Goal: Transaction & Acquisition: Obtain resource

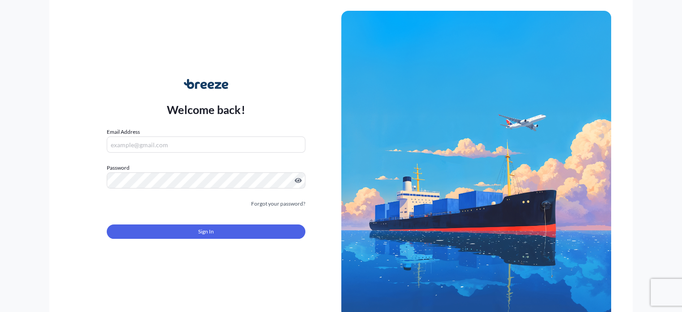
click at [132, 150] on input "Email Address" at bounding box center [206, 144] width 198 height 16
type input "[PERSON_NAME][EMAIL_ADDRESS][DOMAIN_NAME]"
click at [240, 222] on div "Sign In" at bounding box center [206, 229] width 198 height 20
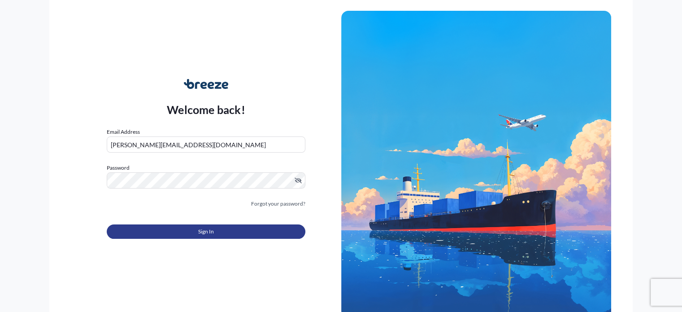
click at [238, 232] on button "Sign In" at bounding box center [206, 231] width 198 height 14
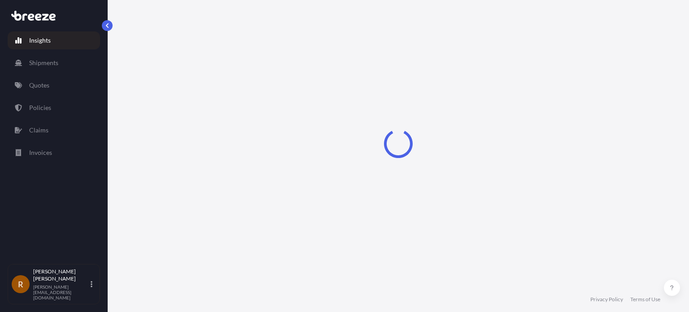
select select "2025"
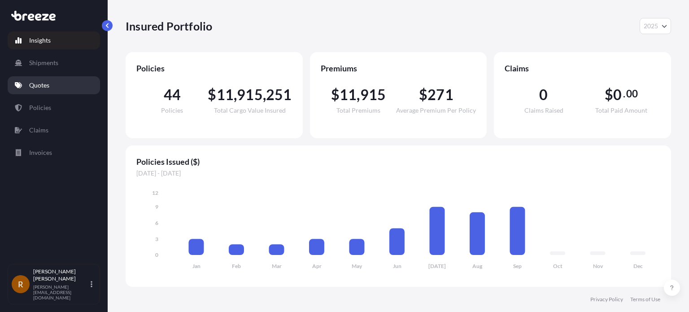
click at [49, 82] on link "Quotes" at bounding box center [54, 85] width 92 height 18
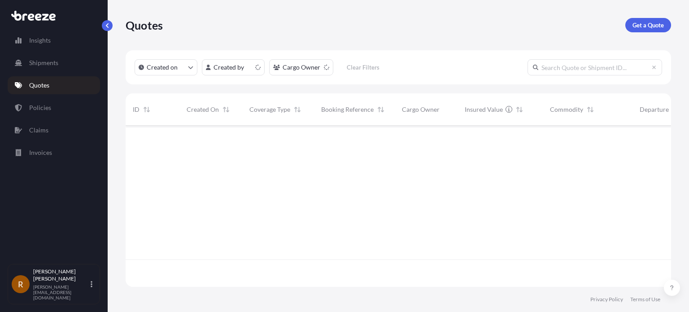
scroll to position [159, 538]
click at [664, 19] on link "Get a Quote" at bounding box center [648, 25] width 46 height 14
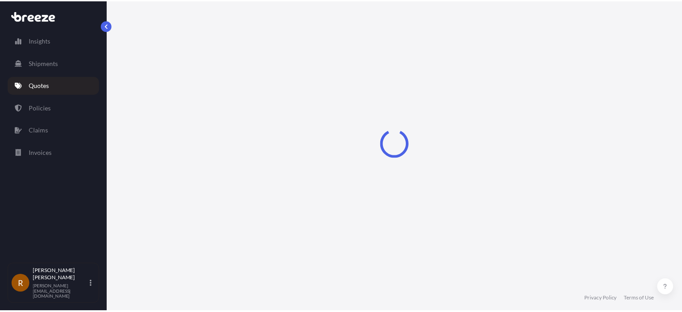
scroll to position [14, 0]
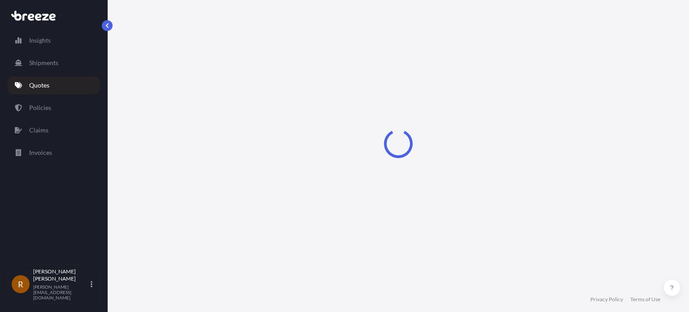
select select "Road"
select select "Sea"
select select "1"
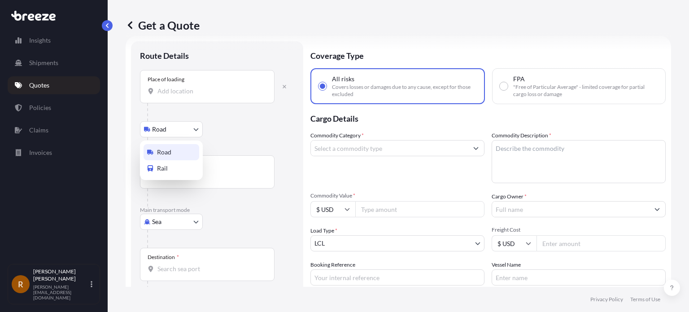
click at [171, 131] on body "Insights Shipments Quotes Policies Claims Invoices R [PERSON_NAME] [PERSON_NAME…" at bounding box center [344, 156] width 689 height 312
click at [176, 158] on div "Road" at bounding box center [172, 152] width 56 height 16
click at [173, 217] on body "Insights Shipments Quotes Policies Claims Invoices R [PERSON_NAME] [PERSON_NAME…" at bounding box center [344, 156] width 689 height 312
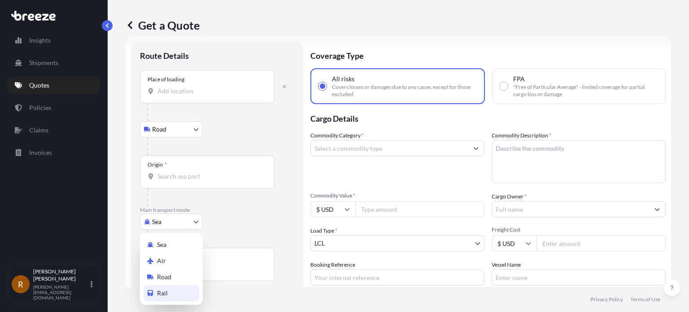
click at [176, 295] on div "Rail" at bounding box center [172, 293] width 56 height 16
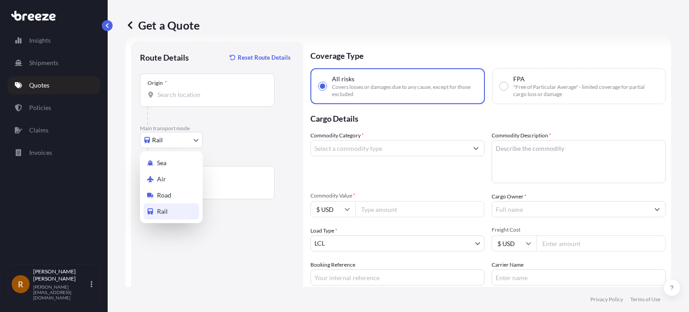
click at [179, 141] on body "Insights Shipments Quotes Policies Claims Invoices R [PERSON_NAME] [PERSON_NAME…" at bounding box center [344, 156] width 689 height 312
click at [172, 193] on div "Road" at bounding box center [172, 195] width 56 height 16
select select "Road"
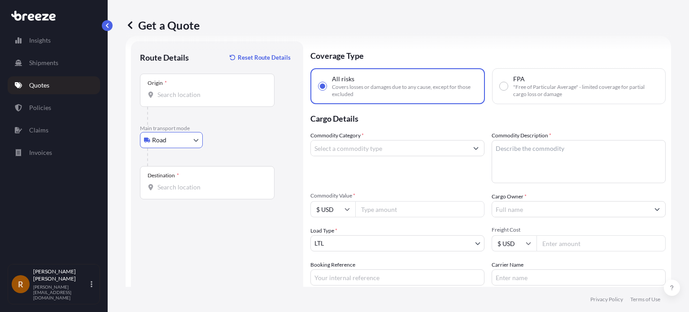
click at [187, 93] on input "Origin *" at bounding box center [210, 94] width 106 height 9
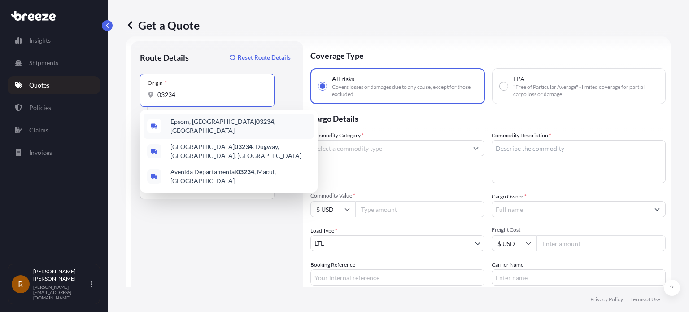
click at [197, 124] on span "Epsom, NH 03234 , [GEOGRAPHIC_DATA]" at bounding box center [240, 126] width 140 height 18
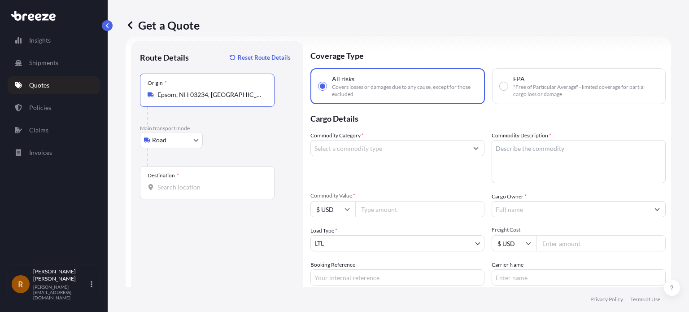
type input "Epsom, NH 03234, [GEOGRAPHIC_DATA]"
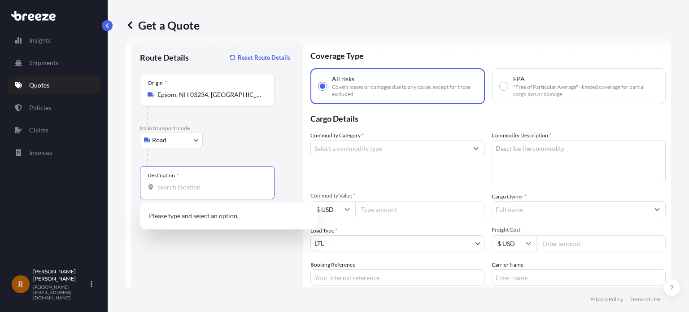
click at [185, 191] on input "Destination *" at bounding box center [210, 187] width 106 height 9
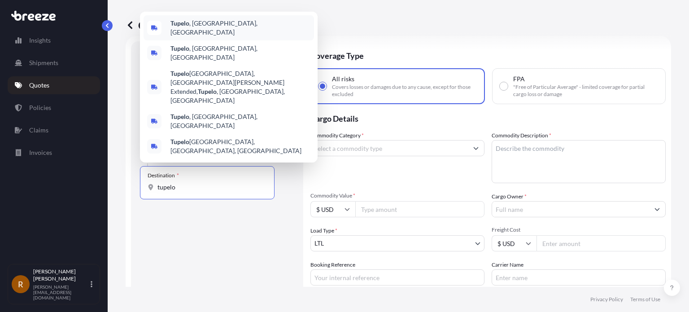
click at [201, 37] on span "[GEOGRAPHIC_DATA] , [GEOGRAPHIC_DATA], [GEOGRAPHIC_DATA]" at bounding box center [240, 28] width 140 height 18
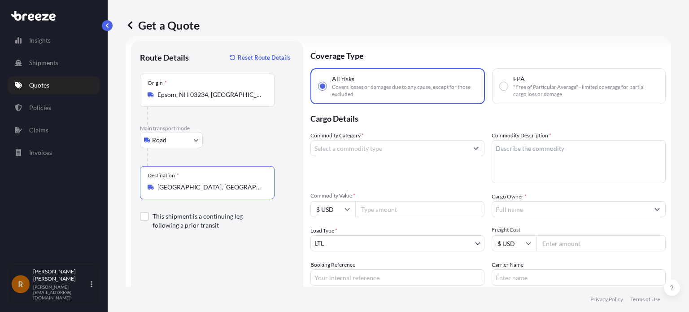
type input "[GEOGRAPHIC_DATA], [GEOGRAPHIC_DATA], [GEOGRAPHIC_DATA]"
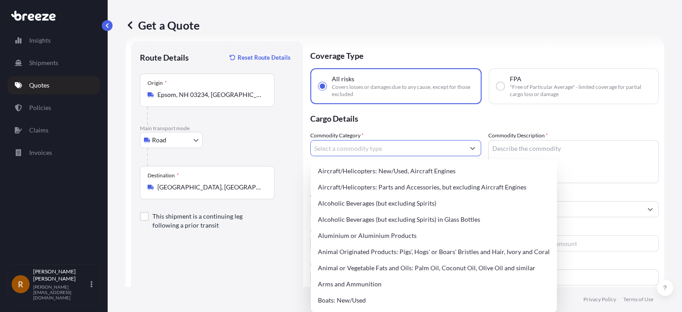
click at [380, 145] on input "Commodity Category *" at bounding box center [388, 148] width 154 height 16
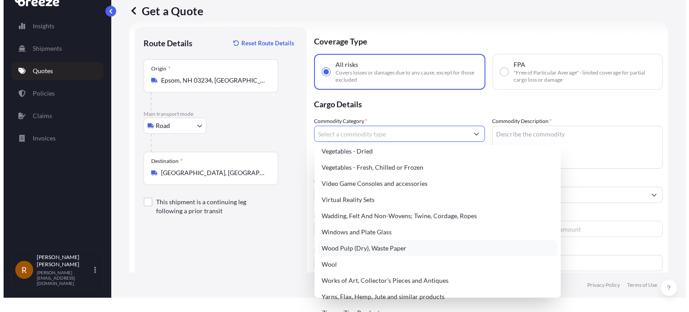
scroll to position [0, 0]
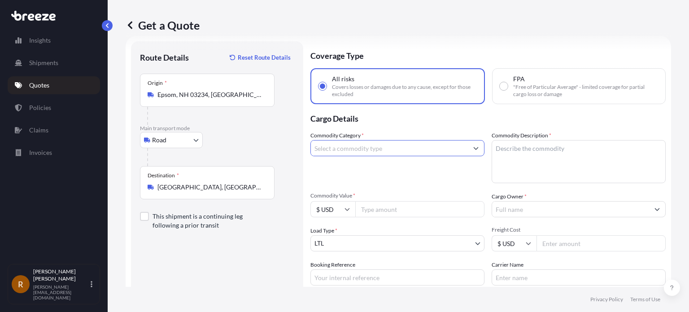
click at [342, 242] on body "Insights Shipments Quotes Policies Claims Invoices R [PERSON_NAME] [PERSON_NAME…" at bounding box center [344, 156] width 689 height 312
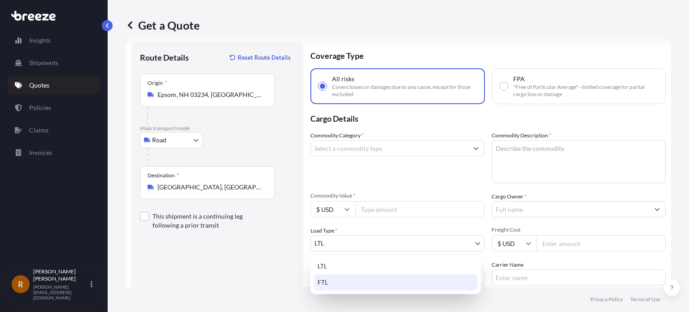
click at [337, 287] on div "FTL" at bounding box center [395, 282] width 163 height 16
select select "2"
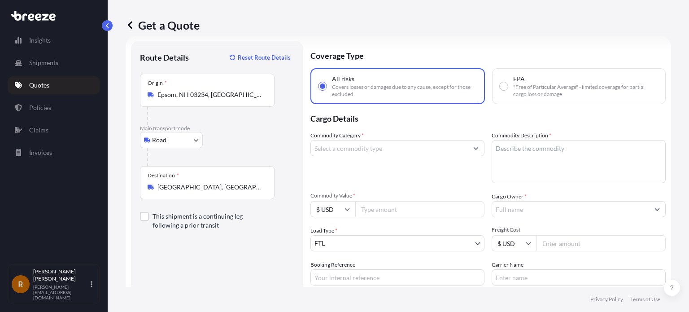
click at [552, 245] on input "Freight Cost" at bounding box center [601, 243] width 129 height 16
type input "3500"
click at [386, 281] on input "Booking Reference" at bounding box center [397, 277] width 174 height 16
type input "RFQ OXY-GON INDUSTRIES"
click at [544, 281] on input "Carrier Name" at bounding box center [579, 277] width 174 height 16
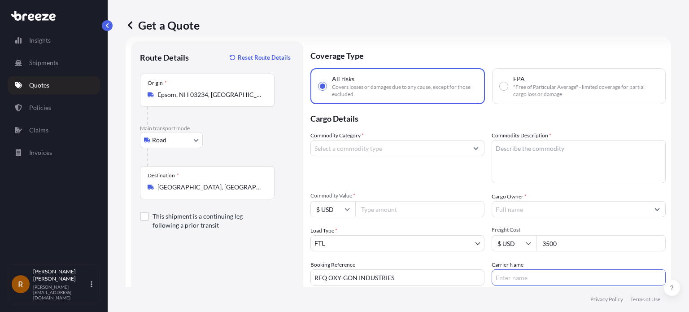
type input "[PERSON_NAME]"
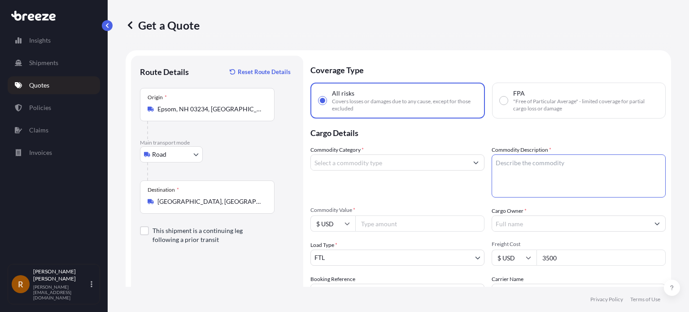
click at [510, 164] on textarea "Commodity Description *" at bounding box center [579, 175] width 174 height 43
type textarea "FURNACE"
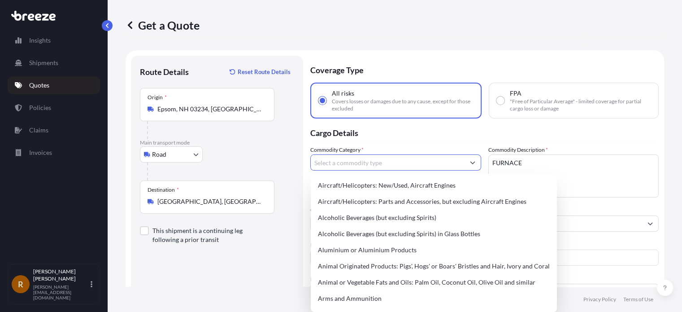
click at [420, 162] on input "Commodity Category *" at bounding box center [388, 162] width 154 height 16
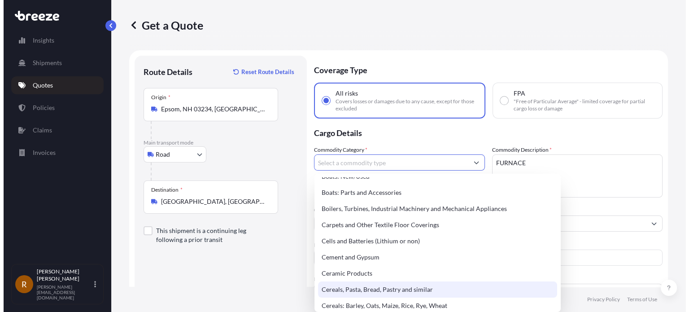
scroll to position [135, 0]
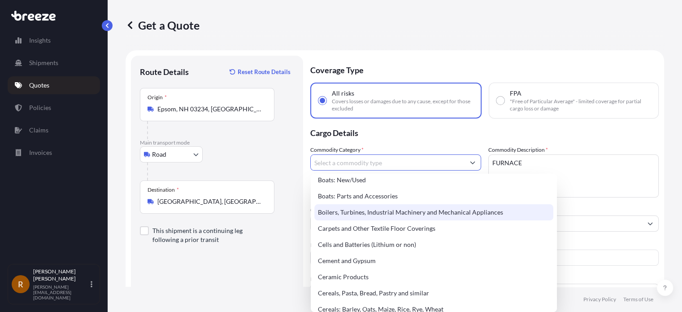
click at [371, 215] on div "Boilers, Turbines, Industrial Machinery and Mechanical Appliances" at bounding box center [433, 212] width 239 height 16
type input "Boilers, Turbines, Industrial Machinery and Mechanical Appliances"
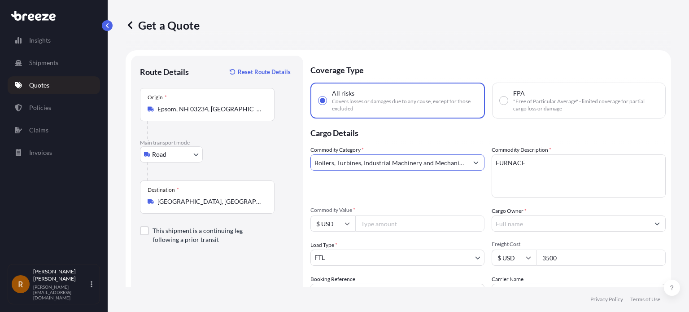
scroll to position [45, 0]
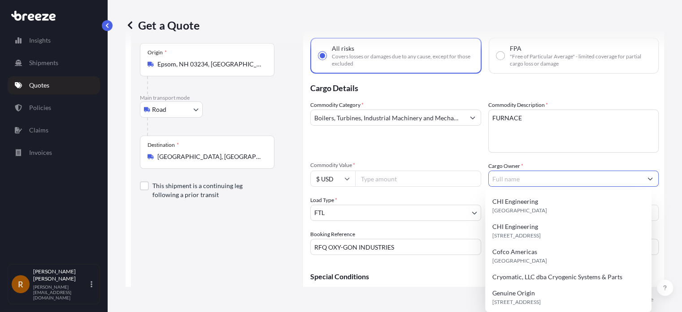
click at [520, 178] on input "Cargo Owner *" at bounding box center [566, 178] width 154 height 16
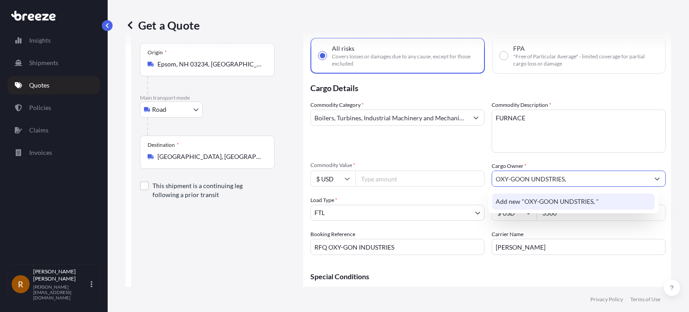
click at [514, 175] on input "OXY-GOON UNDSTRIES," at bounding box center [570, 178] width 157 height 16
drag, startPoint x: 562, startPoint y: 182, endPoint x: 524, endPoint y: 175, distance: 38.4
click at [524, 175] on input "OXY-GON UNDSTRIES," at bounding box center [570, 178] width 157 height 16
type input "OXY-GON INDUSTRIES"
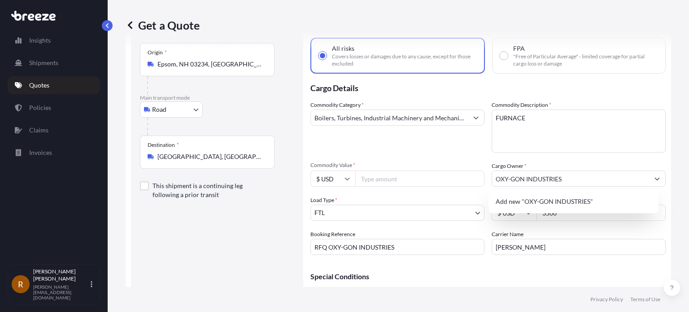
click at [516, 278] on p "Special Conditions" at bounding box center [487, 276] width 355 height 7
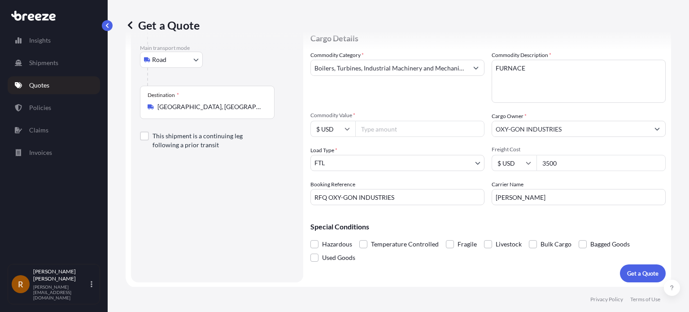
scroll to position [95, 0]
click at [531, 244] on span at bounding box center [533, 244] width 8 height 8
click at [529, 237] on input "Bulk Cargo" at bounding box center [529, 237] width 0 height 0
click at [642, 274] on p "Get a Quote" at bounding box center [642, 272] width 31 height 9
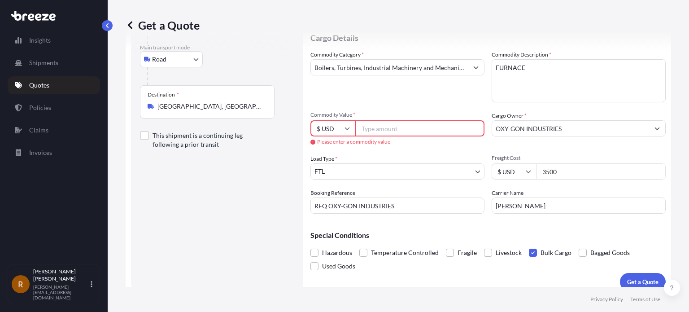
click at [417, 128] on input "Commodity Value *" at bounding box center [419, 128] width 129 height 16
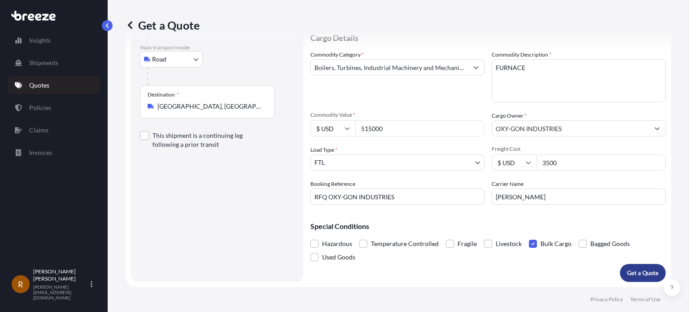
type input "515000"
click at [637, 272] on p "Get a Quote" at bounding box center [642, 272] width 31 height 9
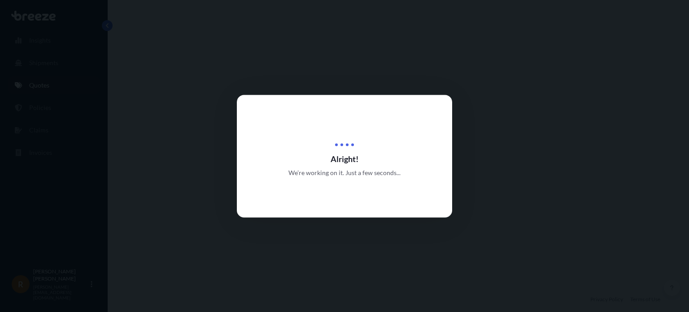
select select "Road"
select select "2"
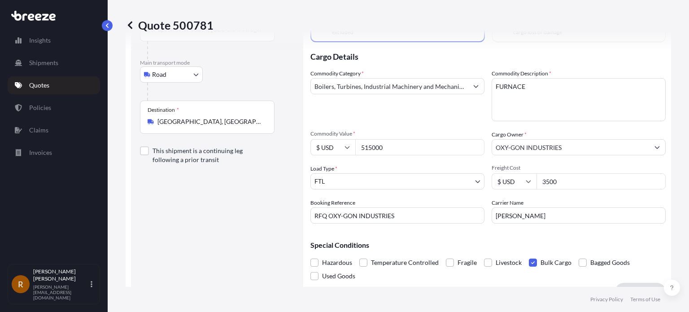
scroll to position [90, 0]
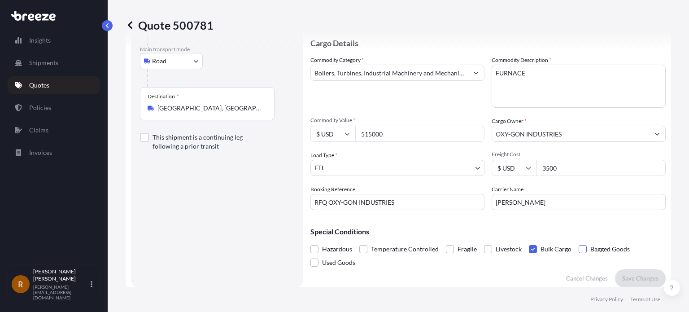
click at [581, 250] on span at bounding box center [583, 249] width 8 height 8
click at [579, 242] on input "Bagged Goods" at bounding box center [579, 242] width 0 height 0
click at [531, 249] on span at bounding box center [533, 249] width 8 height 8
click at [529, 242] on input "Bulk Cargo" at bounding box center [529, 242] width 0 height 0
click at [313, 262] on span at bounding box center [314, 262] width 8 height 8
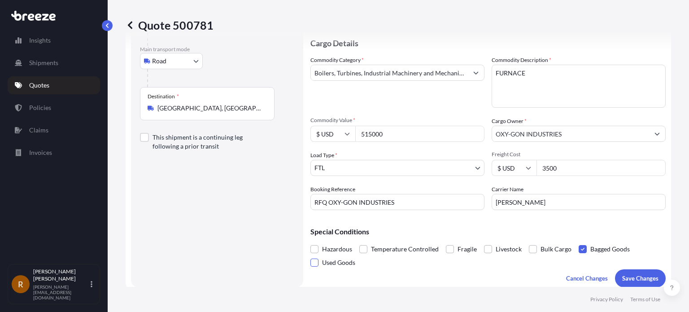
click at [310, 256] on input "Used Goods" at bounding box center [310, 256] width 0 height 0
click at [583, 249] on span at bounding box center [583, 249] width 8 height 8
click at [579, 242] on input "Bagged Goods" at bounding box center [579, 242] width 0 height 0
click at [630, 276] on p "Save Changes" at bounding box center [640, 278] width 36 height 9
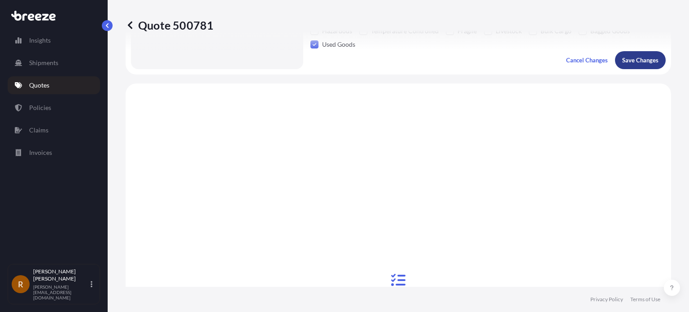
scroll to position [346, 0]
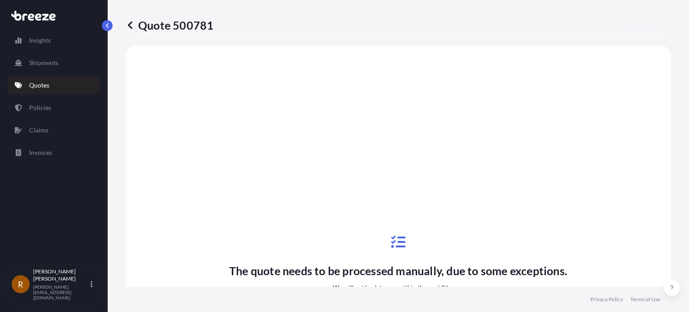
select select "Road"
select select "2"
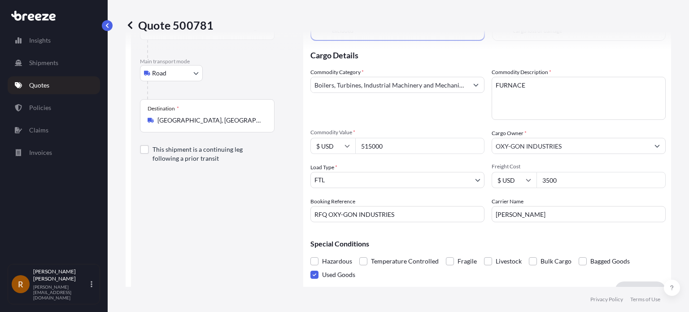
scroll to position [77, 0]
drag, startPoint x: 389, startPoint y: 148, endPoint x: 348, endPoint y: 152, distance: 40.6
click at [348, 152] on div "$ USD 515000" at bounding box center [397, 147] width 174 height 16
type input "500000"
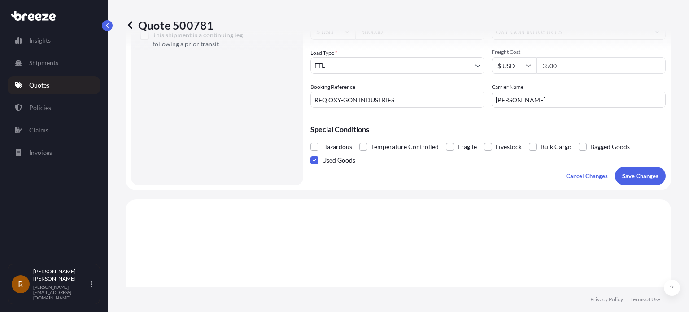
scroll to position [211, 0]
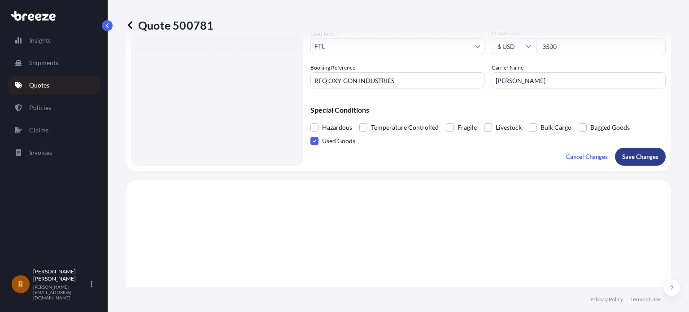
click at [626, 153] on p "Save Changes" at bounding box center [640, 156] width 36 height 9
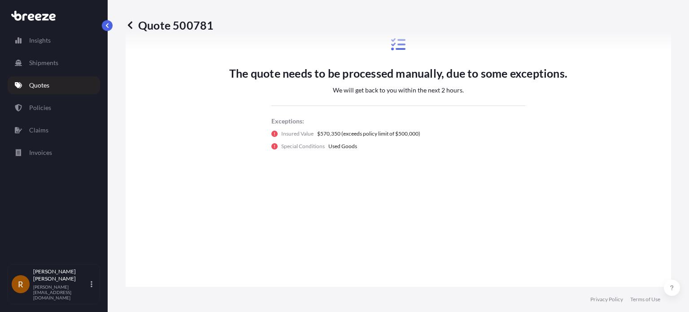
select select "Road"
select select "2"
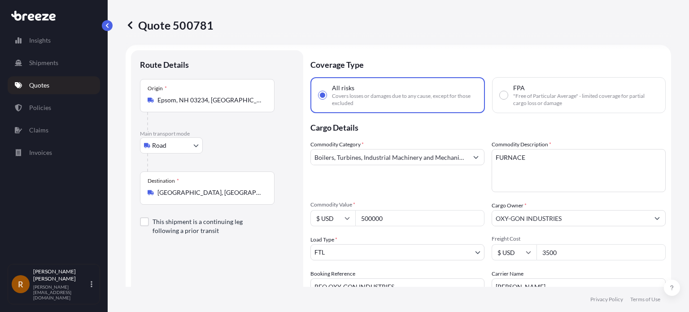
scroll to position [0, 0]
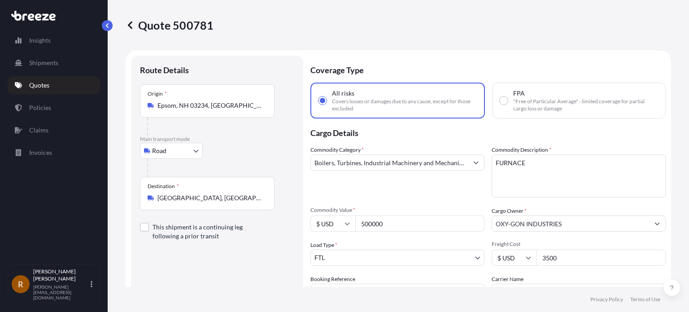
click at [397, 225] on input "500000" at bounding box center [419, 223] width 129 height 16
type input "5"
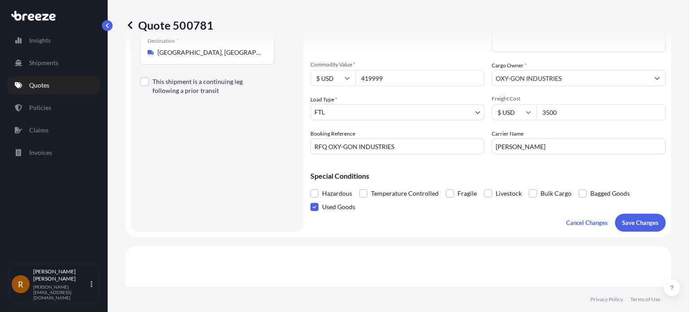
scroll to position [179, 0]
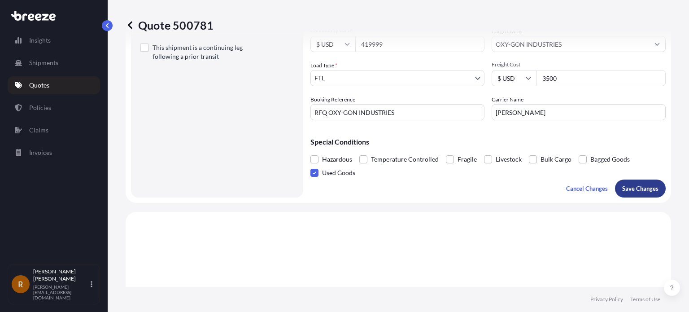
type input "419999"
click at [631, 188] on p "Save Changes" at bounding box center [640, 188] width 36 height 9
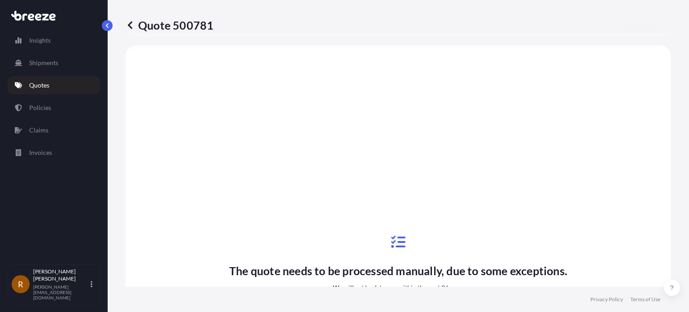
select select "Road"
select select "2"
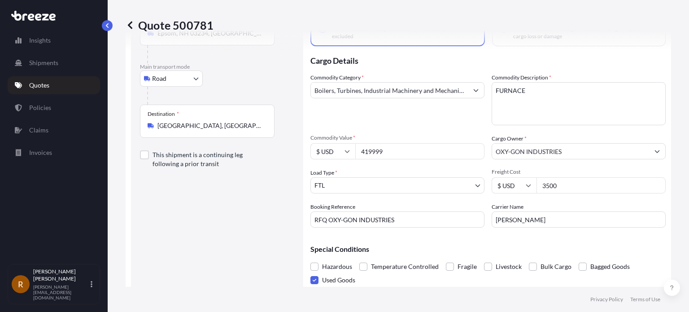
scroll to position [135, 0]
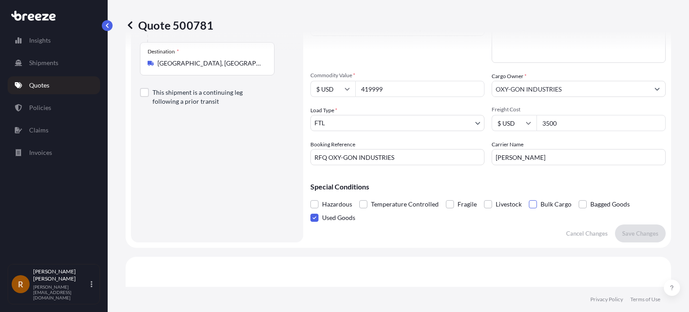
click at [532, 205] on span at bounding box center [533, 204] width 8 height 8
click at [529, 197] on input "Bulk Cargo" at bounding box center [529, 197] width 0 height 0
click at [313, 217] on span at bounding box center [314, 218] width 8 height 8
click at [310, 211] on input "Used Goods" at bounding box center [310, 211] width 0 height 0
click at [632, 231] on p "Save Changes" at bounding box center [640, 233] width 36 height 9
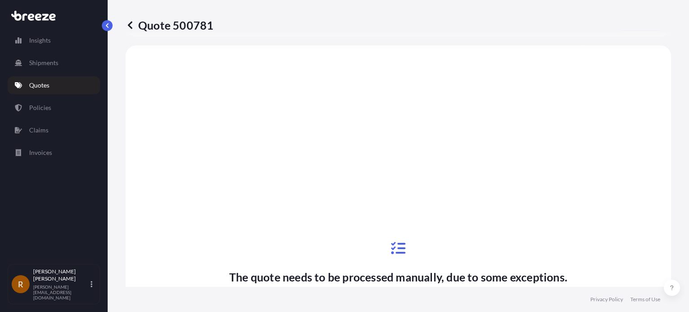
select select "Road"
select select "2"
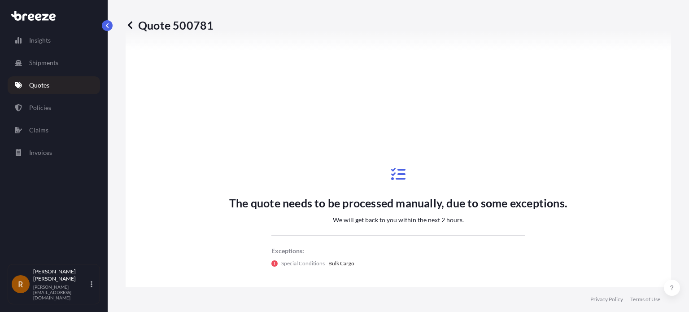
scroll to position [211, 0]
